Goal: Find specific page/section: Find specific page/section

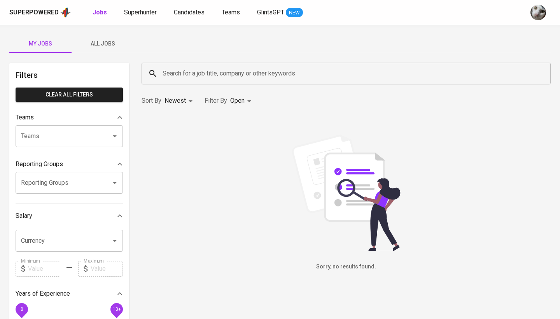
click at [105, 47] on span "All Jobs" at bounding box center [102, 44] width 53 height 10
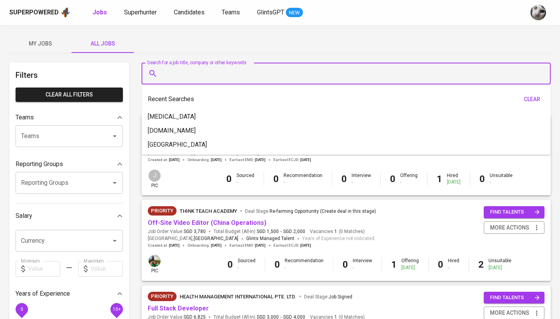
click at [225, 73] on input "Search for a job title, company or other keywords" at bounding box center [348, 73] width 375 height 15
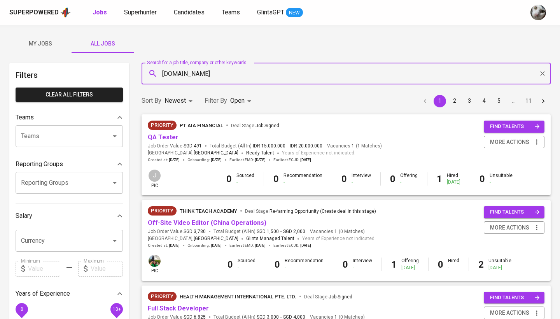
type input "[DOMAIN_NAME]"
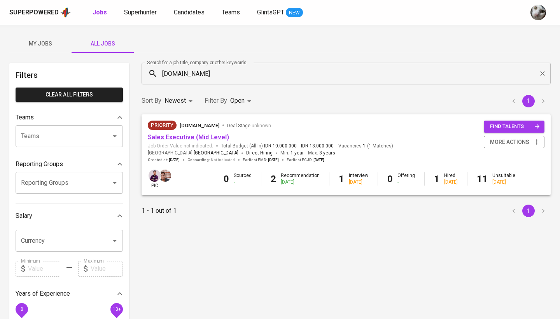
click at [217, 136] on link "Sales Executive (Mid Level)" at bounding box center [188, 136] width 81 height 7
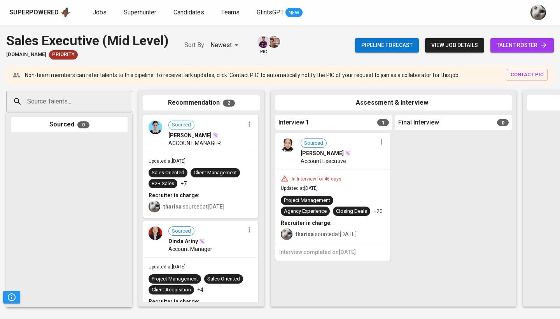
click at [533, 45] on span "talent roster" at bounding box center [522, 45] width 51 height 10
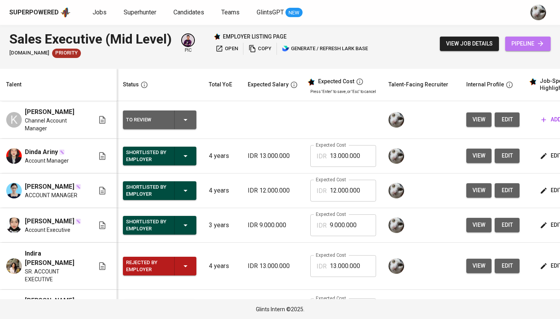
click at [530, 38] on link "pipeline" at bounding box center [528, 44] width 46 height 14
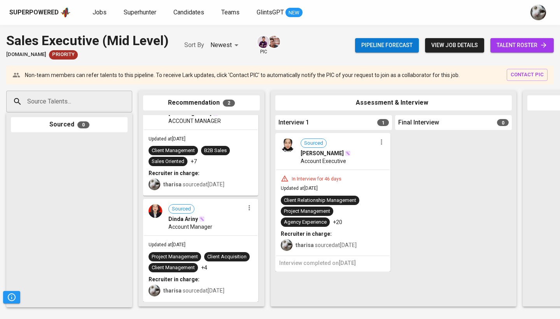
scroll to position [32, 0]
